Goal: Information Seeking & Learning: Understand process/instructions

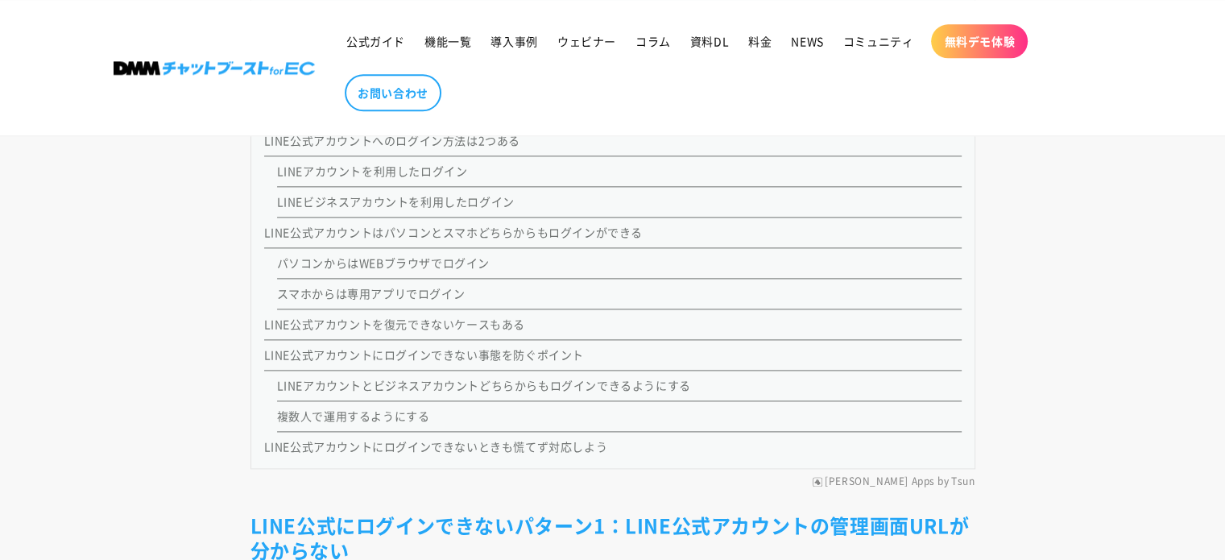
scroll to position [2095, 0]
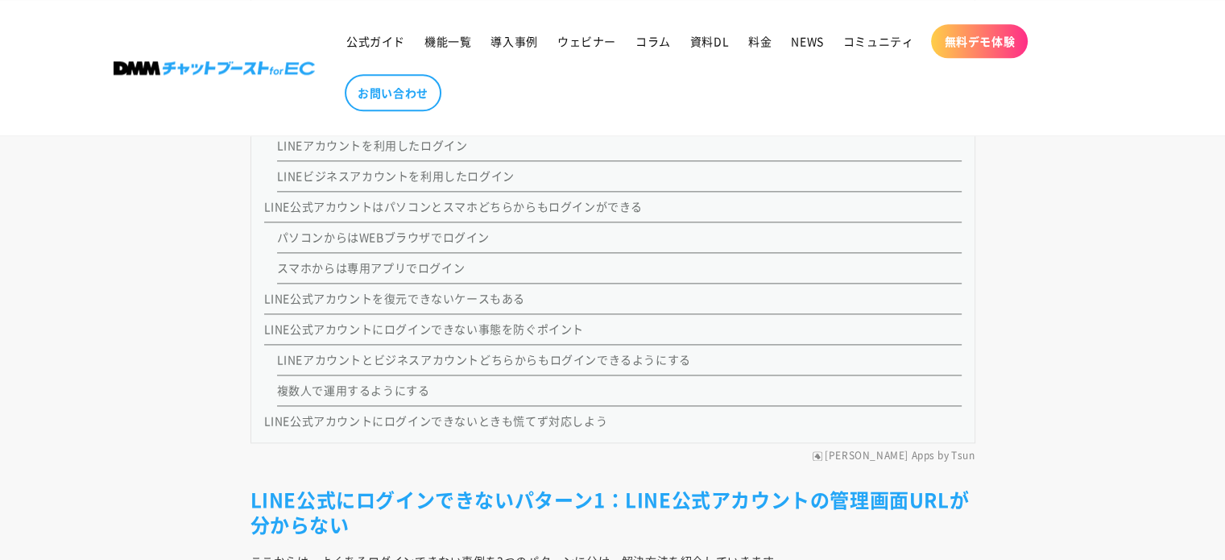
click at [503, 351] on link "LINEアカウントとビジネスアカウントどちらからもログインできるようにする" at bounding box center [484, 359] width 414 height 16
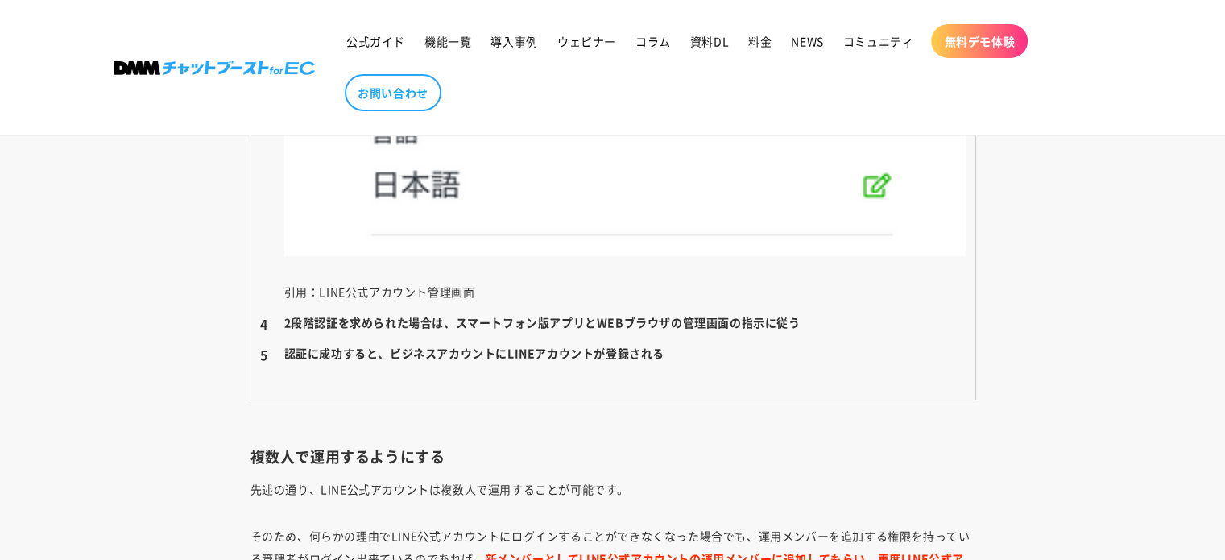
scroll to position [12269, 0]
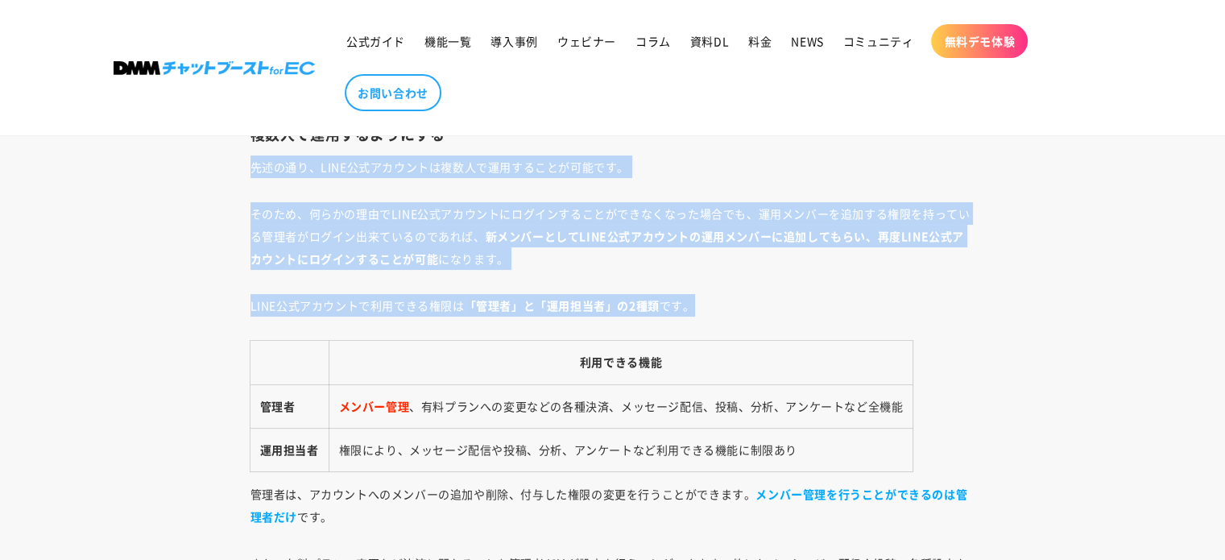
drag, startPoint x: 243, startPoint y: 167, endPoint x: 802, endPoint y: 290, distance: 571.8
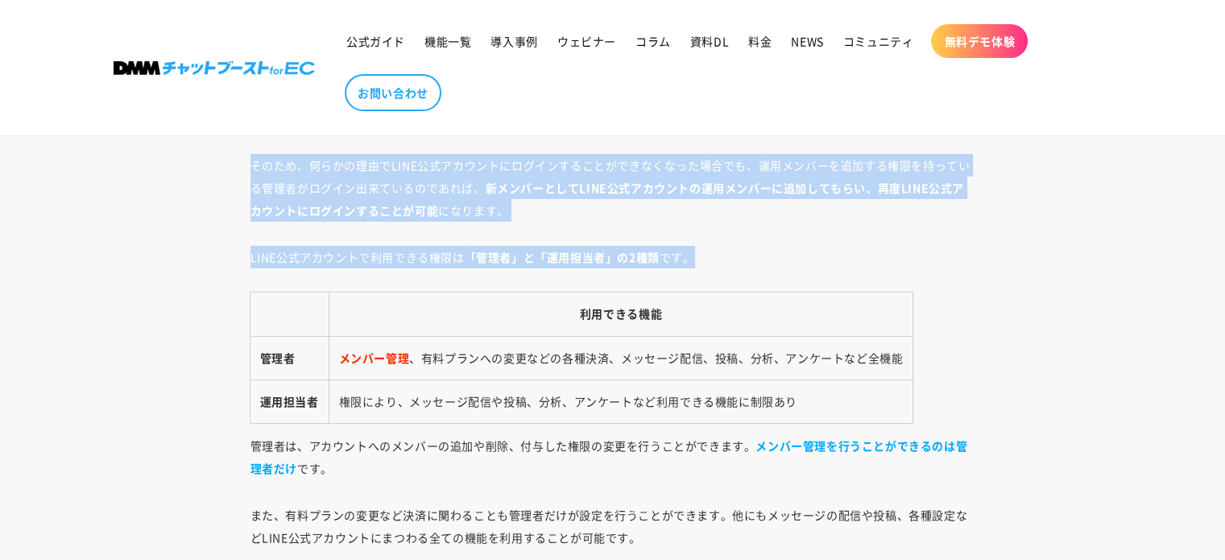
scroll to position [12188, 0]
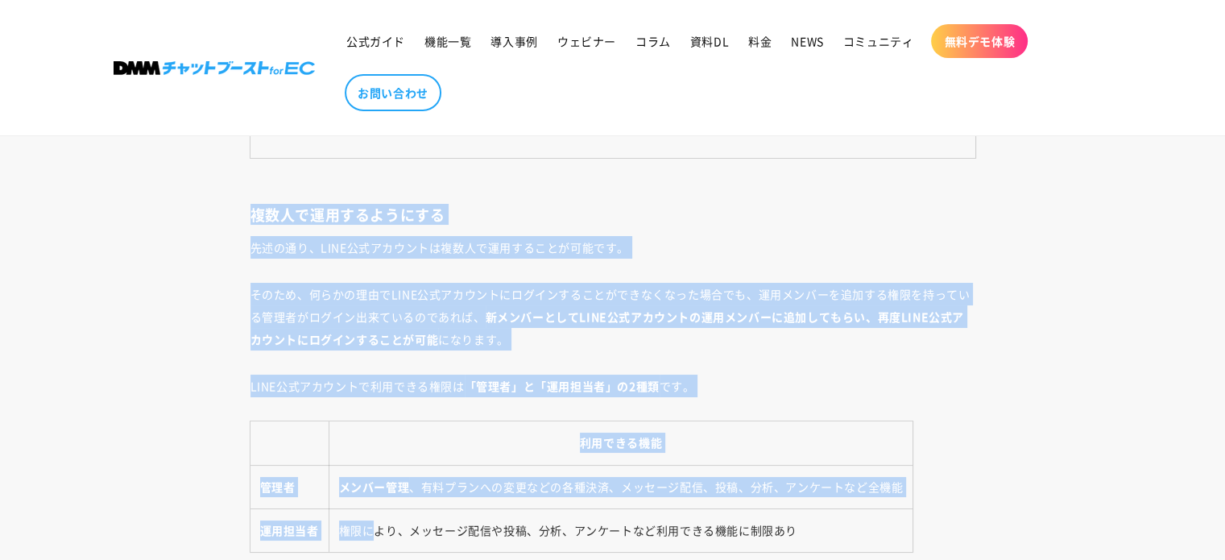
drag, startPoint x: 247, startPoint y: 214, endPoint x: 400, endPoint y: 360, distance: 211.4
click at [415, 318] on p "そのため、何らかの理由でLINE公式アカウントにログインすることができなくなった場合でも、運用メンバーを追加する権限を持っている管理者がログイン出来ているので…" at bounding box center [613, 317] width 725 height 68
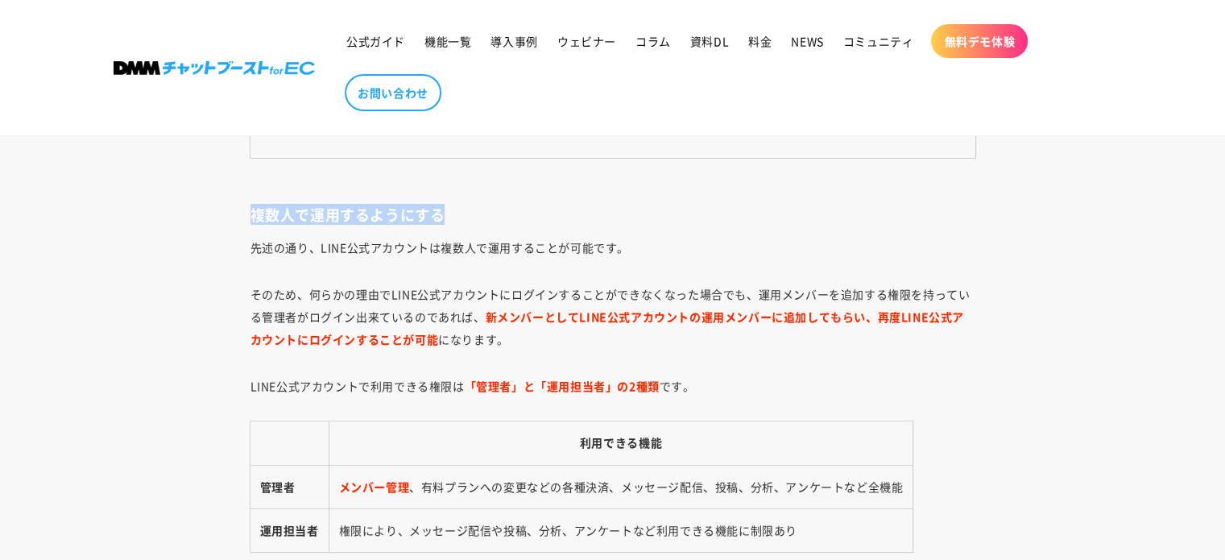
drag, startPoint x: 483, startPoint y: 214, endPoint x: 204, endPoint y: 216, distance: 279.6
click at [329, 251] on p "先述の通り、LINE公式アカウントは複数人で運用することが可能です。" at bounding box center [613, 247] width 725 height 23
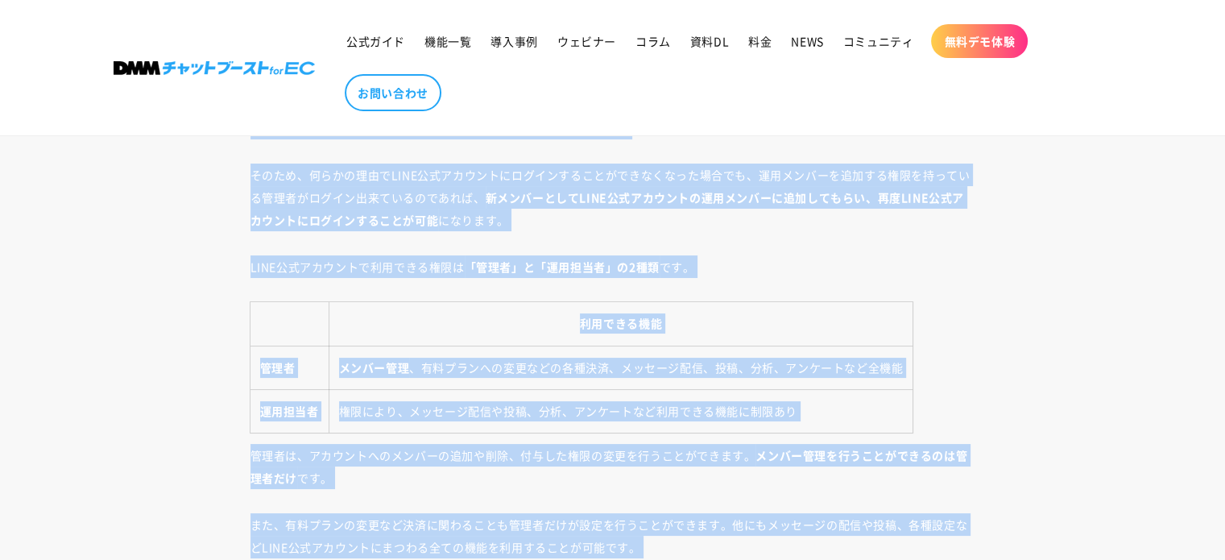
scroll to position [12744, 0]
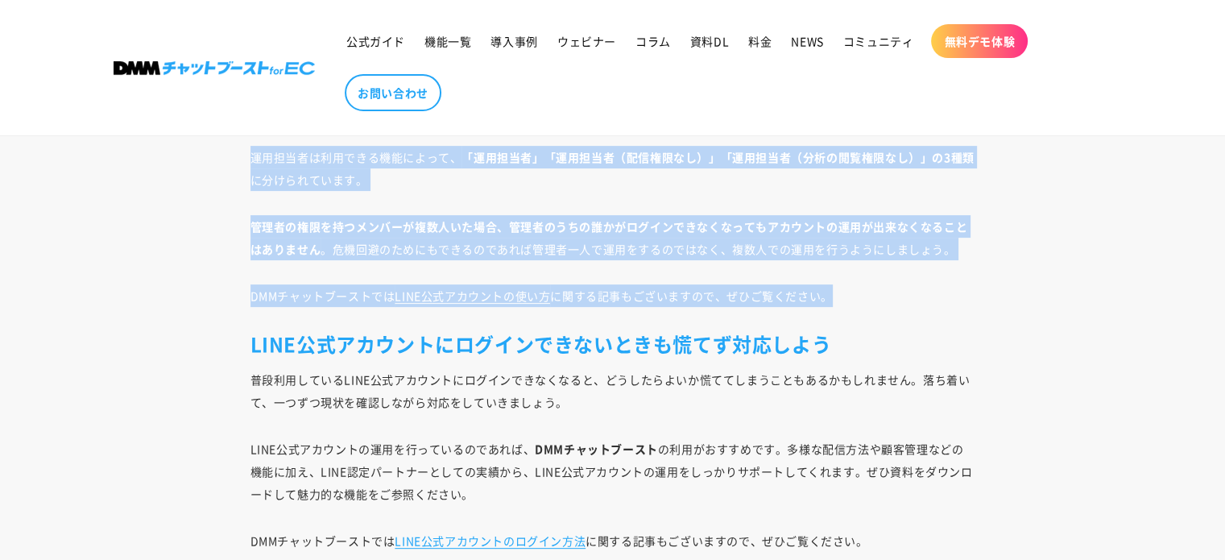
drag, startPoint x: 239, startPoint y: 217, endPoint x: 827, endPoint y: 271, distance: 589.8
copy div "loremipsumdol sitam、CONSecteturadipiscingelitse。 doei、temporiNCIDiduntutlaboree…"
